Goal: Task Accomplishment & Management: Use online tool/utility

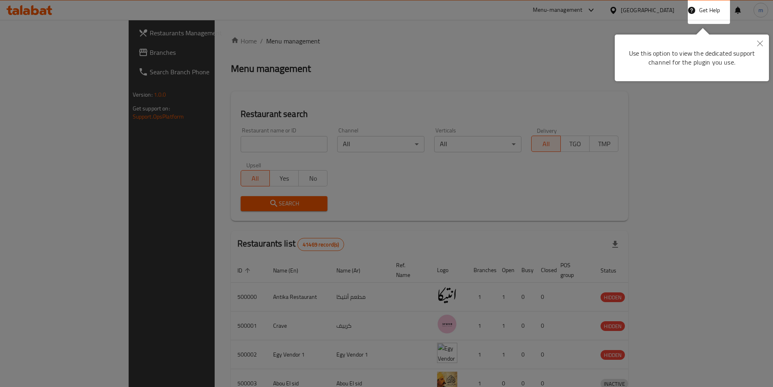
click at [449, 48] on div at bounding box center [386, 193] width 773 height 387
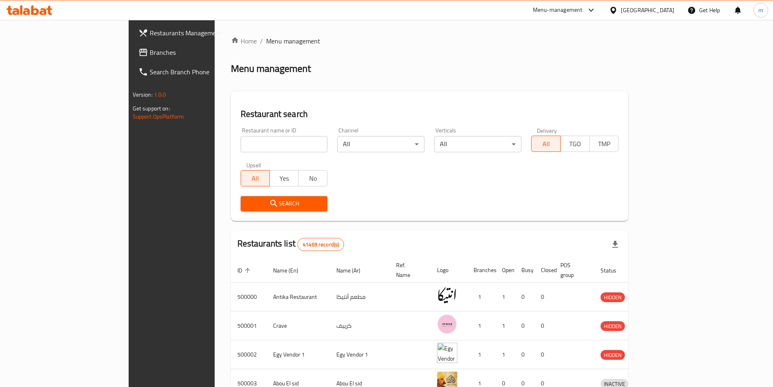
click at [139, 51] on icon at bounding box center [143, 52] width 8 height 7
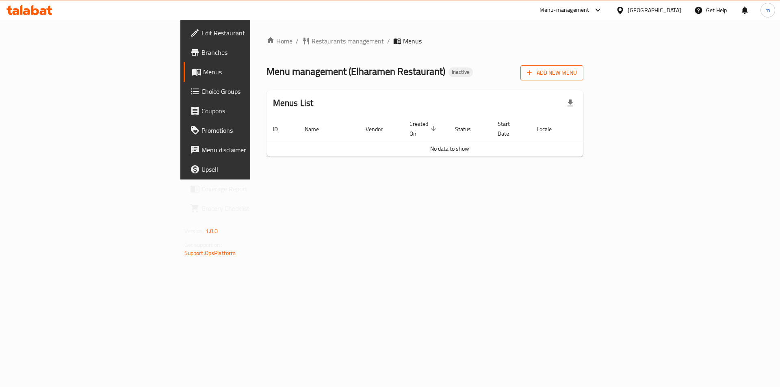
click at [577, 70] on span "Add New Menu" at bounding box center [552, 73] width 50 height 10
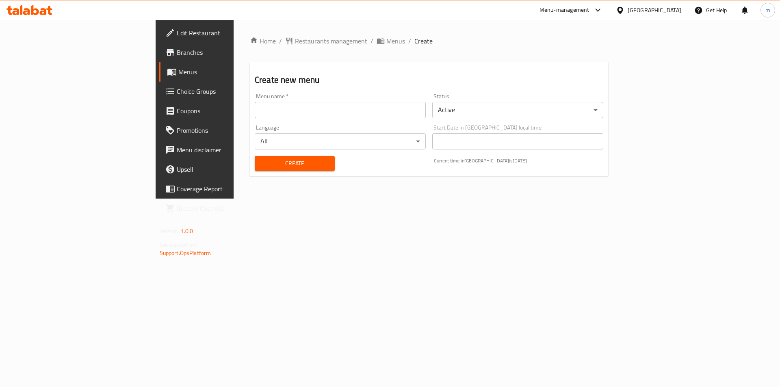
click at [293, 114] on input "text" at bounding box center [340, 110] width 171 height 16
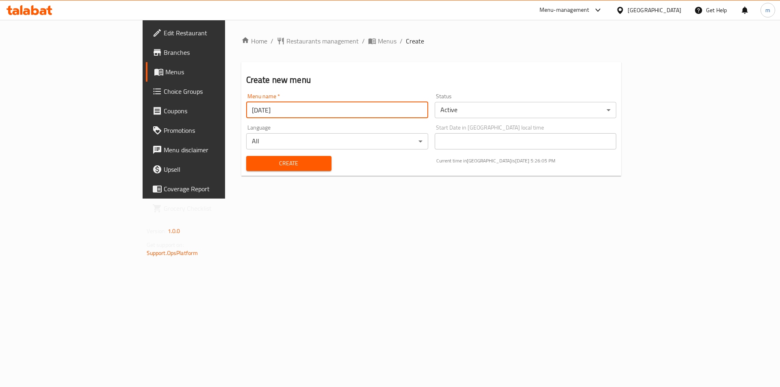
type input "[DATE]"
click at [262, 161] on span "Create" at bounding box center [289, 163] width 72 height 10
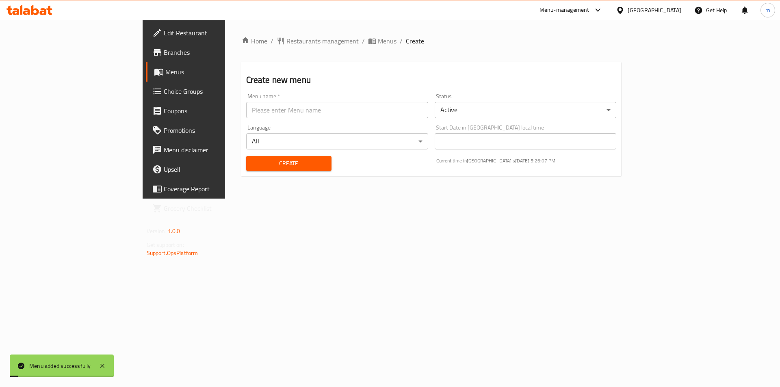
click at [165, 77] on span "Menus" at bounding box center [215, 72] width 101 height 10
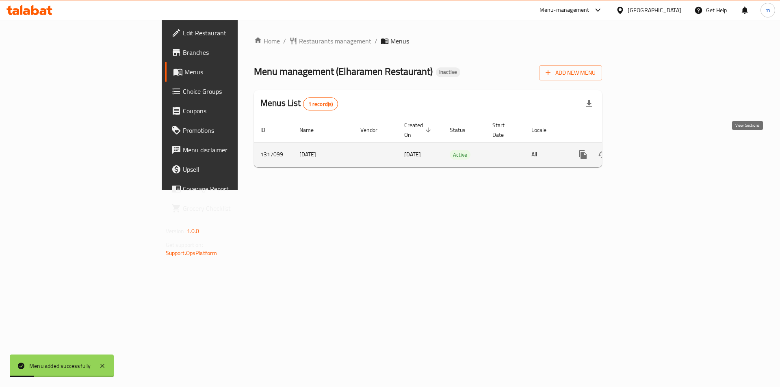
click at [646, 150] on icon "enhanced table" at bounding box center [641, 155] width 10 height 10
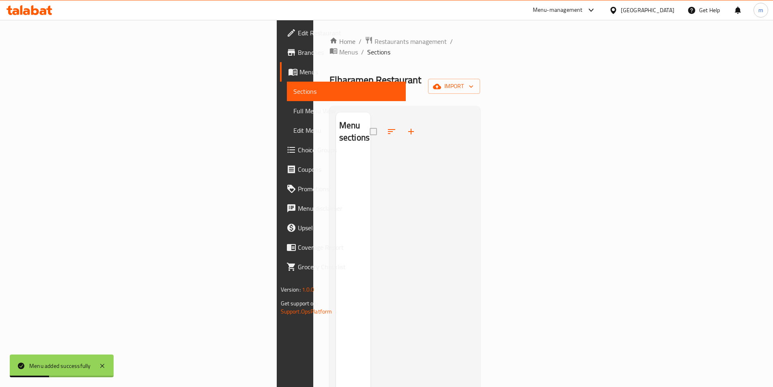
click at [371, 209] on div at bounding box center [423, 305] width 104 height 387
click at [98, 367] on icon at bounding box center [102, 366] width 10 height 10
